Goal: Transaction & Acquisition: Purchase product/service

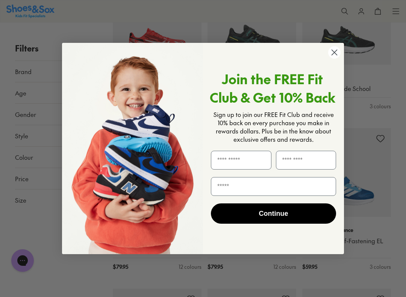
scroll to position [320, 0]
click at [336, 53] on circle "Close dialog" at bounding box center [334, 52] width 12 height 12
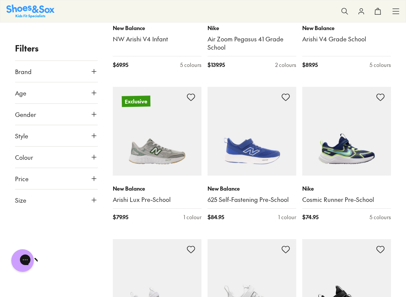
scroll to position [1147, 0]
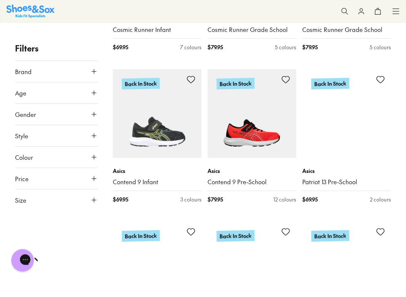
scroll to position [1625, 0]
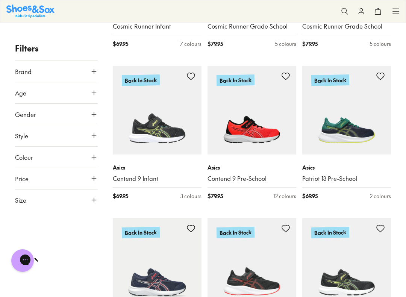
click at [91, 199] on icon at bounding box center [94, 200] width 8 height 8
click at [87, 220] on button "US" at bounding box center [83, 222] width 27 height 14
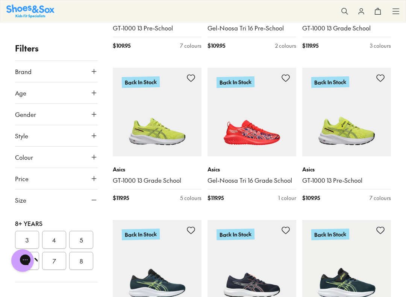
scroll to position [229, 0]
click at [53, 257] on button "7" at bounding box center [54, 261] width 24 height 18
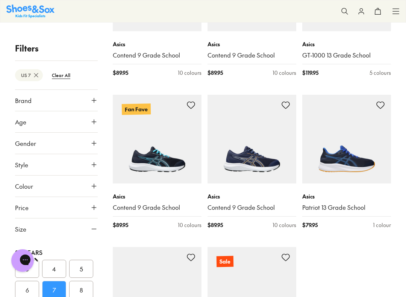
scroll to position [1436, 0]
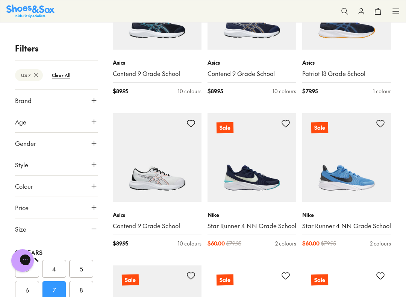
scroll to position [1571, 0]
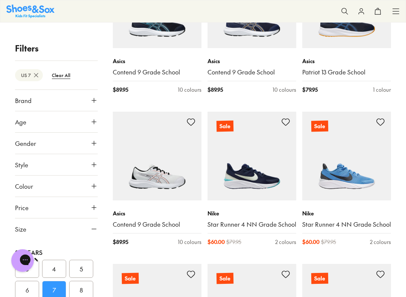
click at [227, 177] on img at bounding box center [252, 156] width 89 height 89
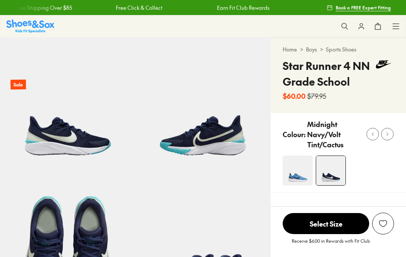
select select "*"
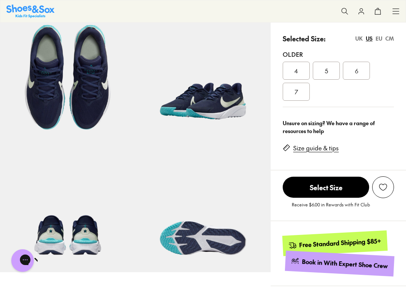
scroll to position [37, 0]
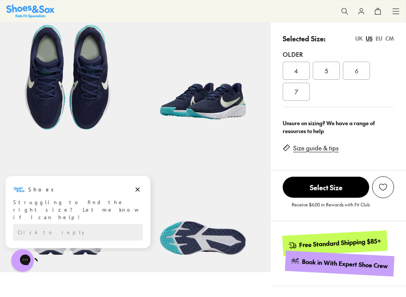
click at [300, 94] on div "7" at bounding box center [296, 92] width 27 height 18
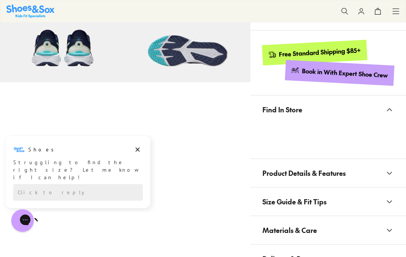
scroll to position [330, 0]
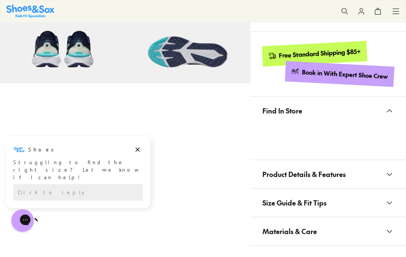
click at [393, 111] on icon at bounding box center [389, 110] width 9 height 9
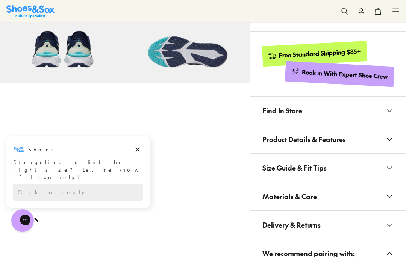
click at [395, 109] on button "Find In Store" at bounding box center [328, 111] width 156 height 28
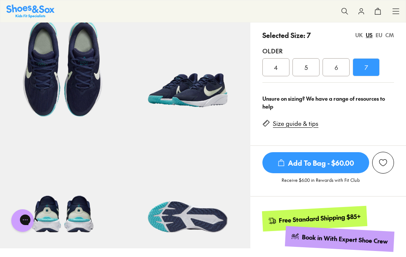
scroll to position [159, 0]
